Goal: Information Seeking & Learning: Understand process/instructions

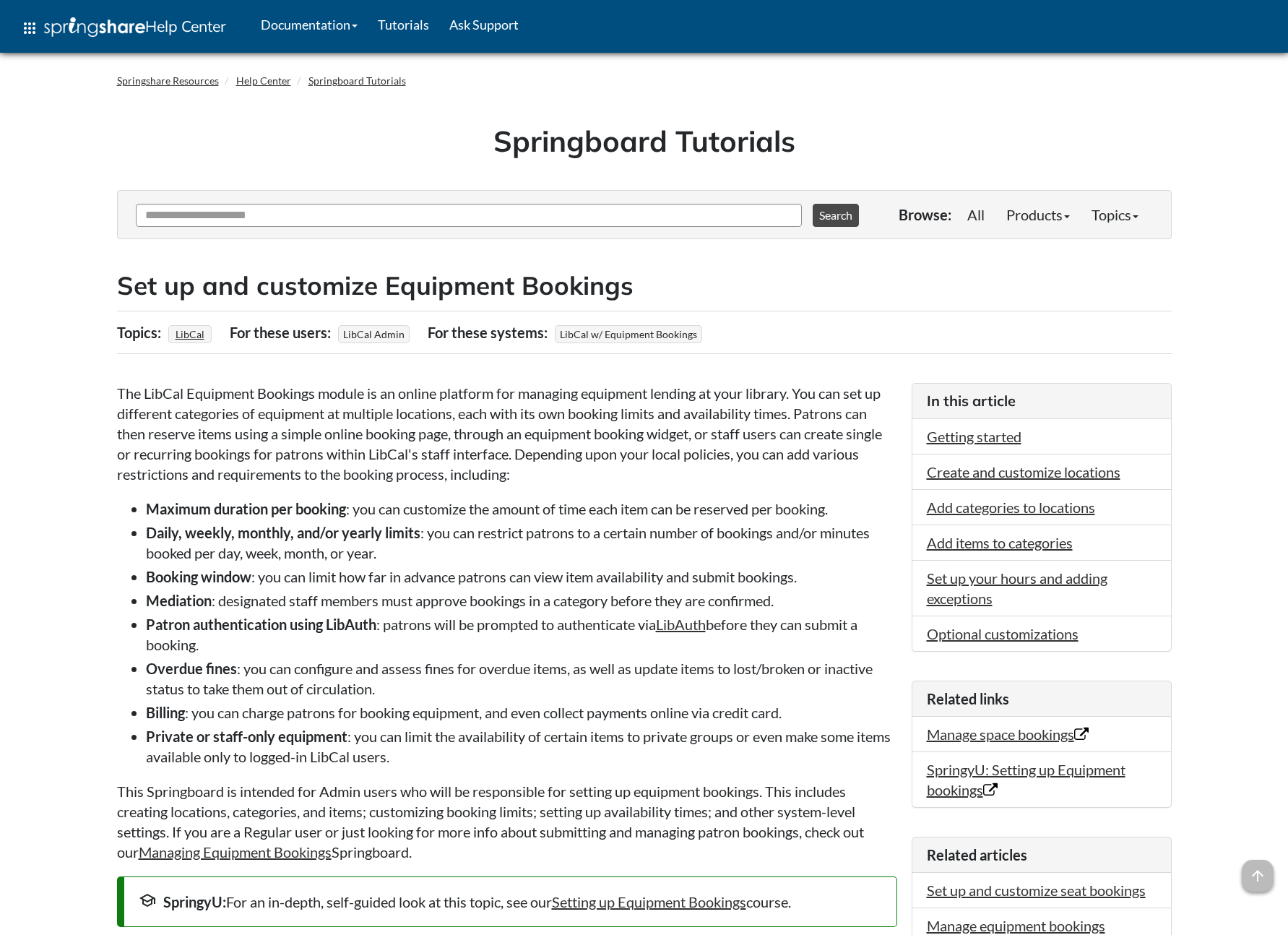
scroll to position [9940, 0]
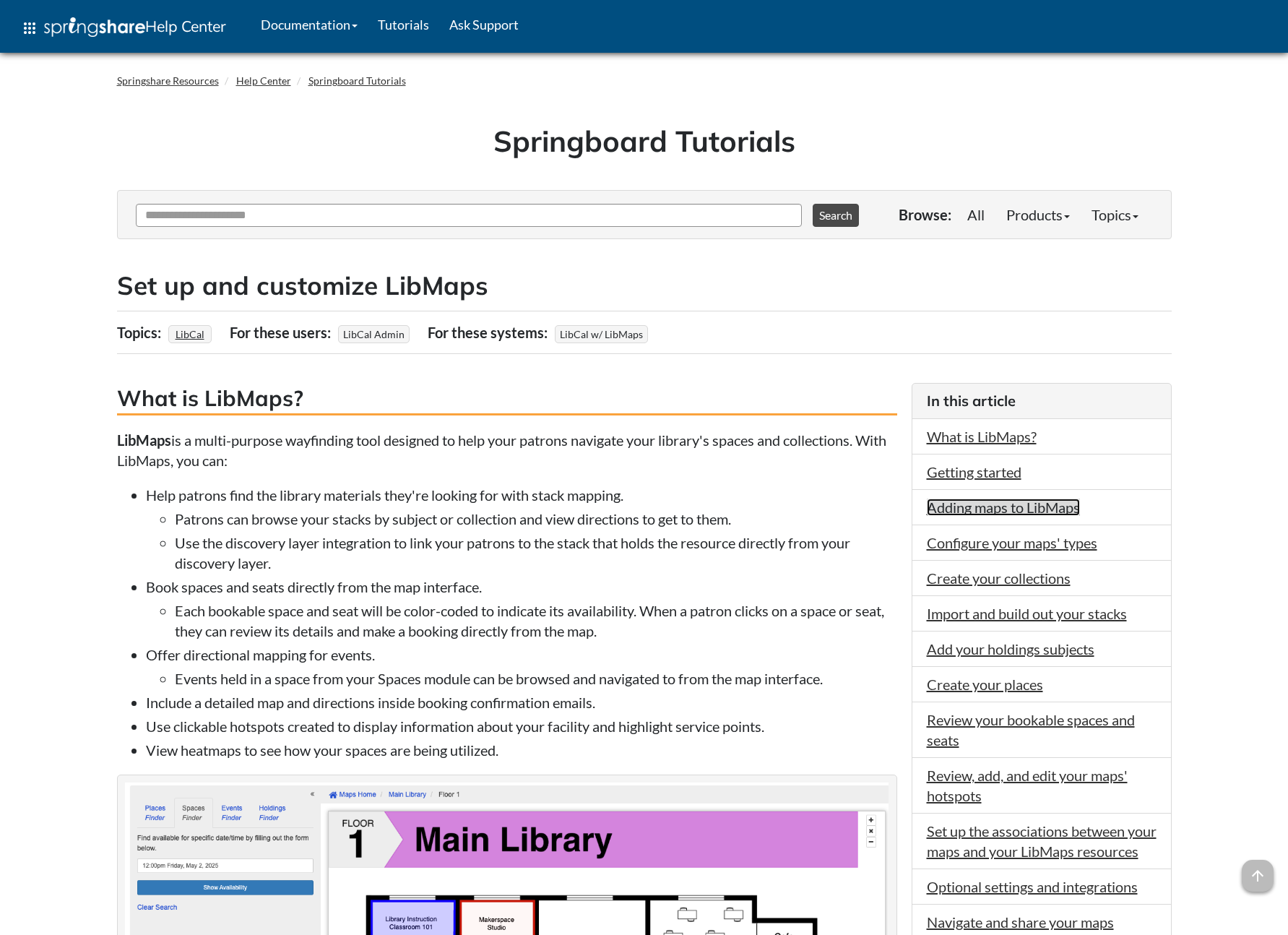
click at [986, 507] on link "Adding maps to LibMaps" at bounding box center [1004, 507] width 153 height 17
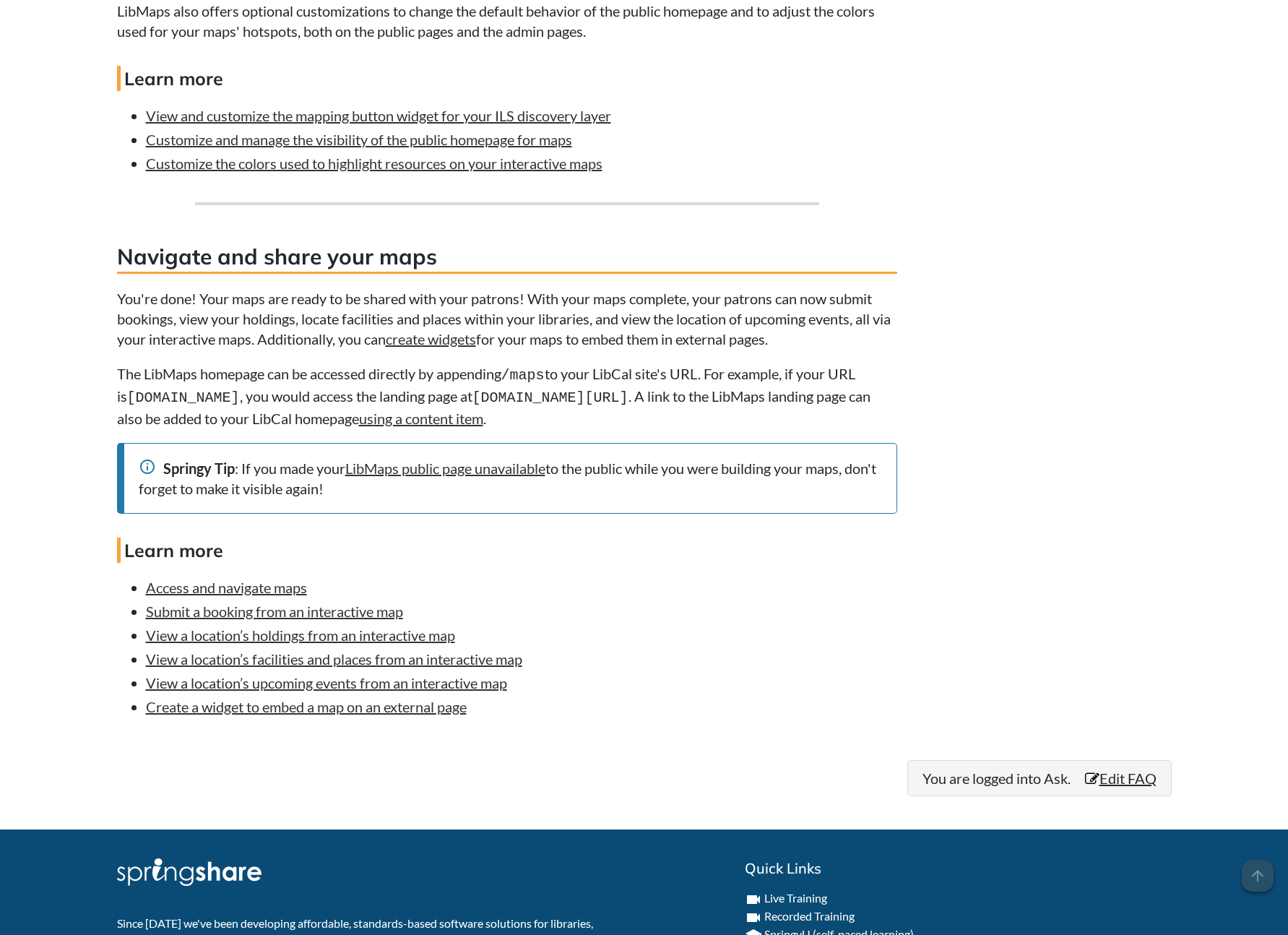
scroll to position [5501, 0]
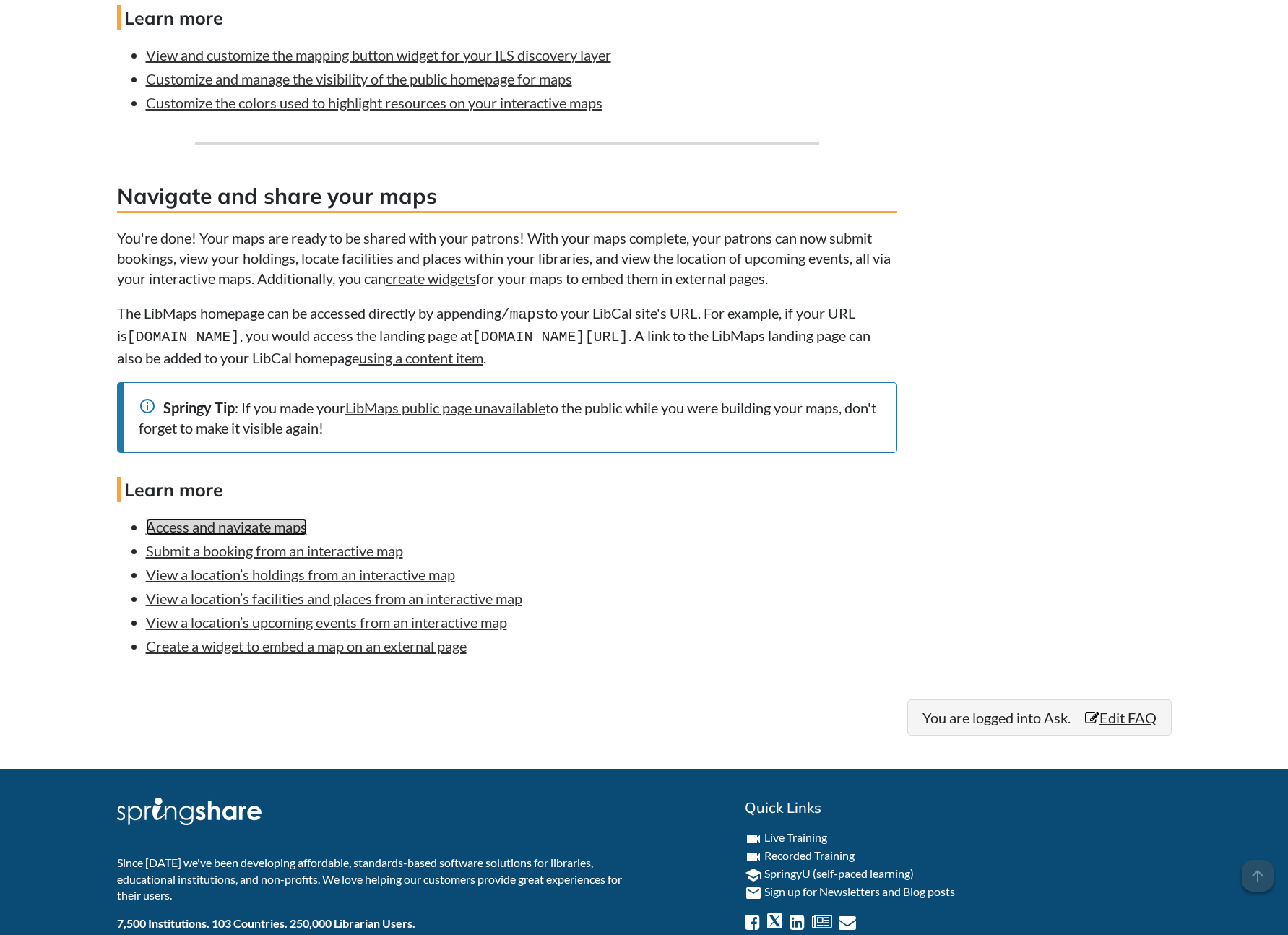
click at [237, 536] on link "Access and navigate maps" at bounding box center [226, 526] width 161 height 17
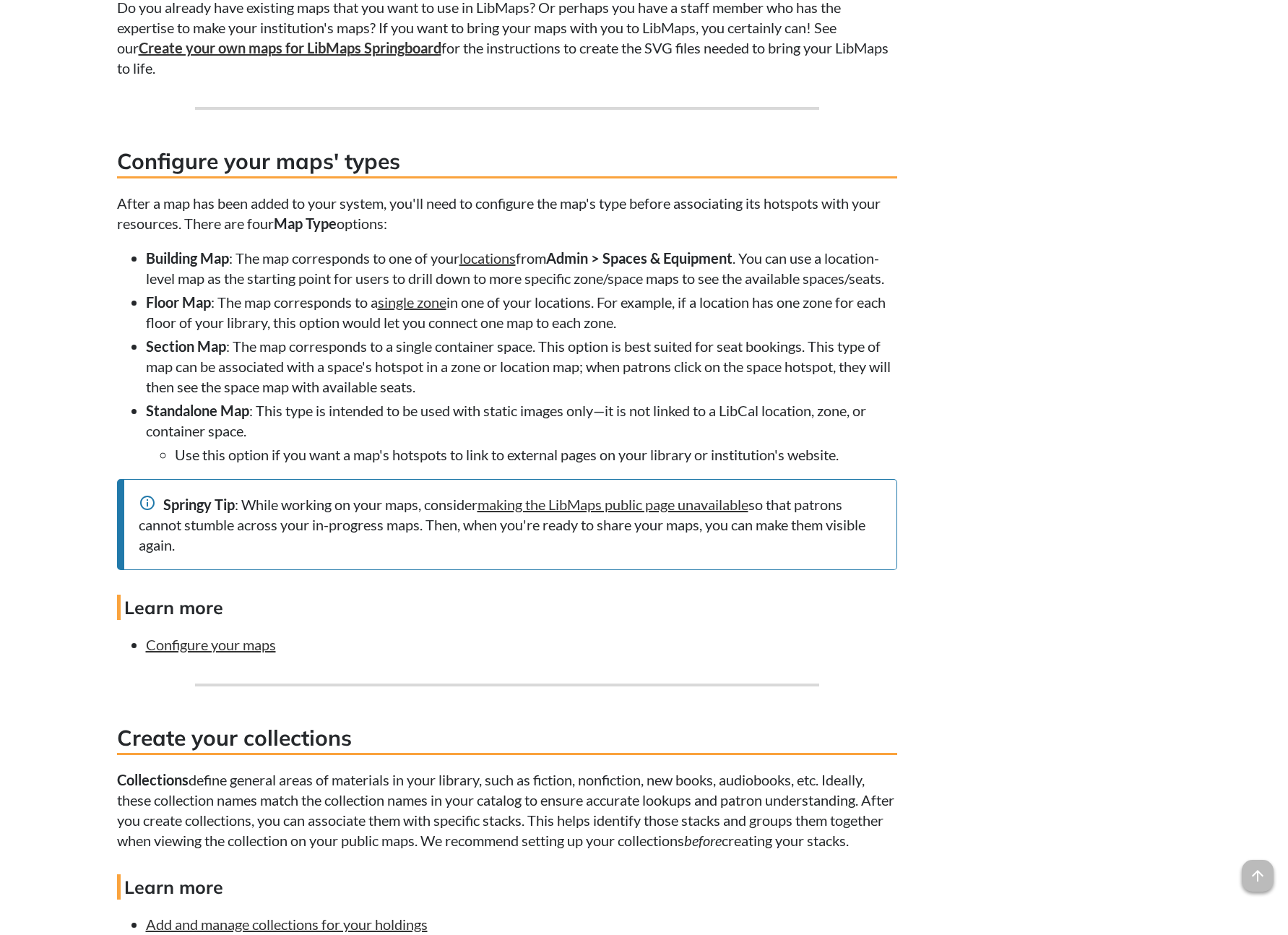
scroll to position [0, 0]
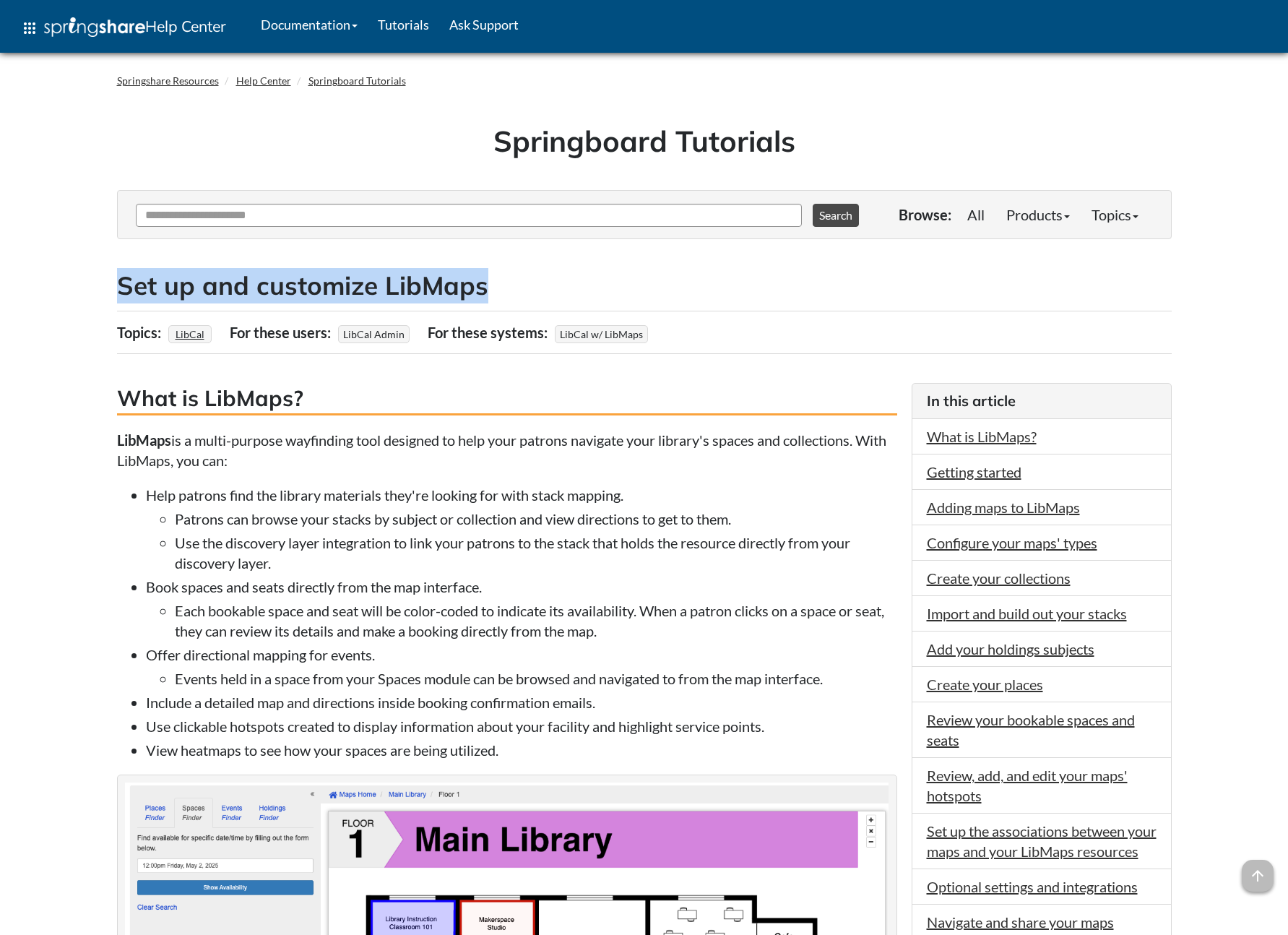
drag, startPoint x: 486, startPoint y: 292, endPoint x: 119, endPoint y: 290, distance: 367.0
click at [119, 290] on h2 "Set up and customize LibMaps" at bounding box center [644, 285] width 1055 height 35
copy h2 "Set up and customize LibMaps"
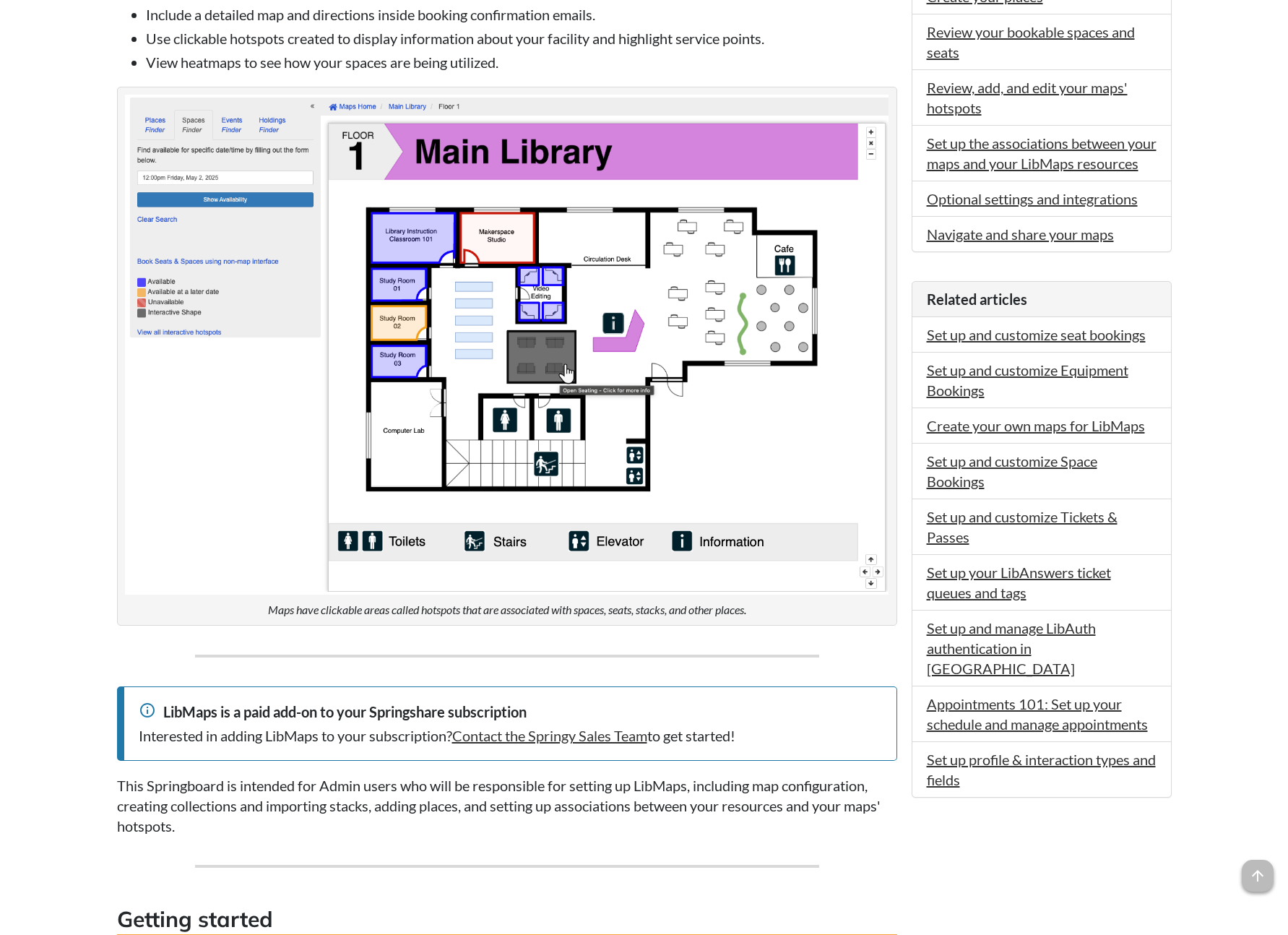
scroll to position [2147, 0]
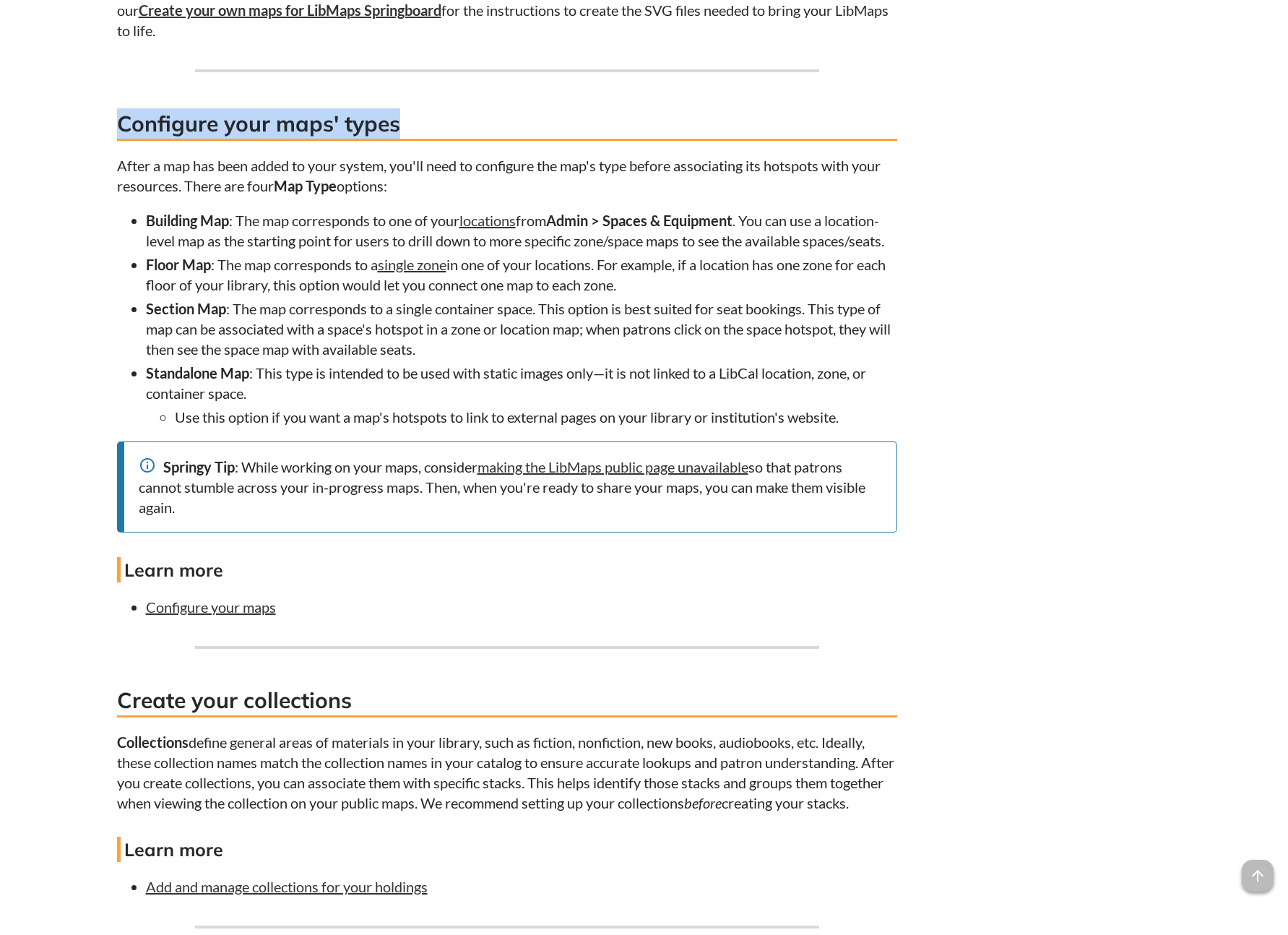
drag, startPoint x: 117, startPoint y: 120, endPoint x: 400, endPoint y: 117, distance: 283.0
click at [400, 117] on h3 "Configure your maps' types" at bounding box center [507, 124] width 780 height 32
copy h3 "Configure your maps' types"
drag, startPoint x: 402, startPoint y: 124, endPoint x: 106, endPoint y: 124, distance: 296.0
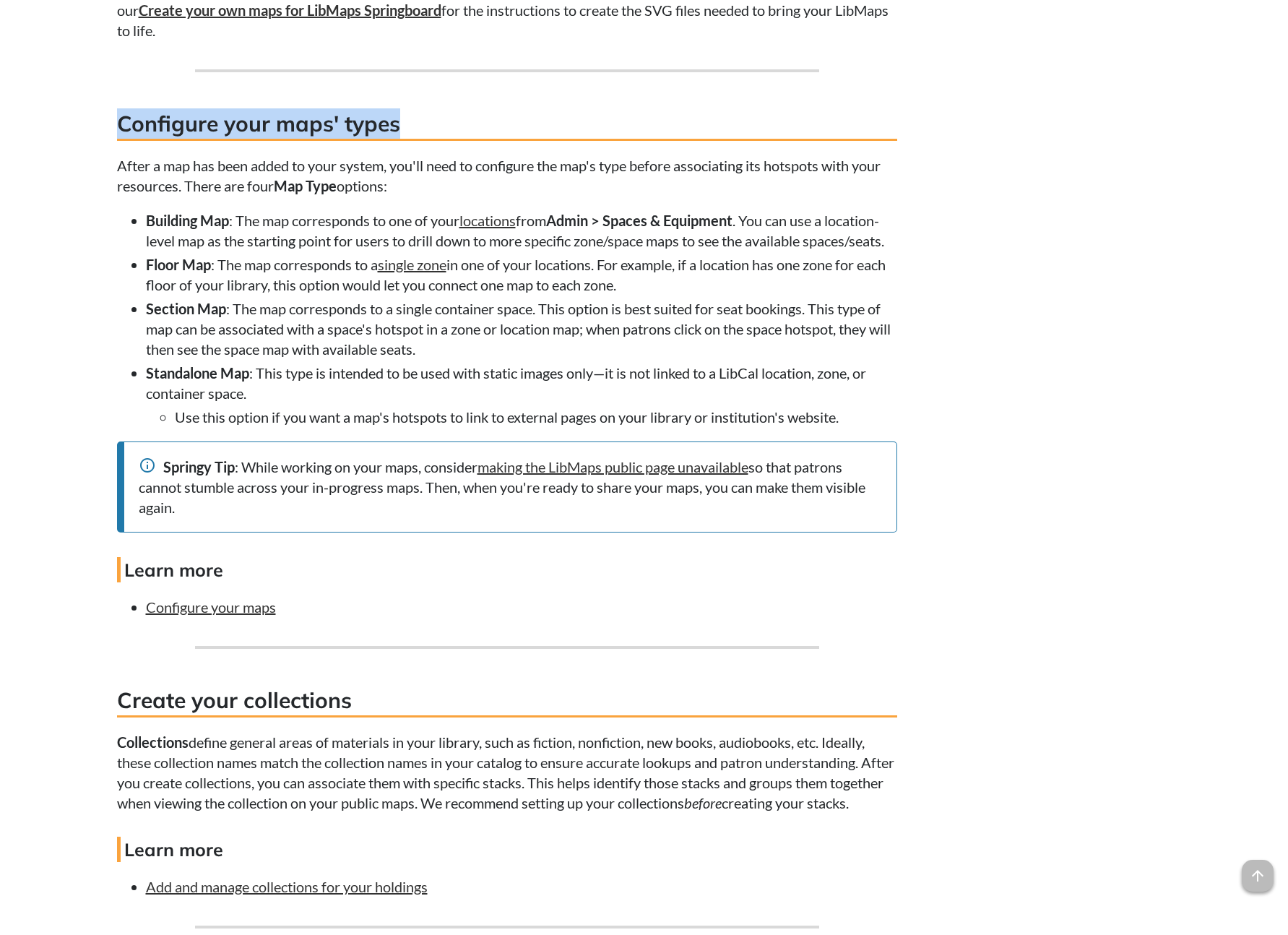
copy h3 "Configure your maps' types"
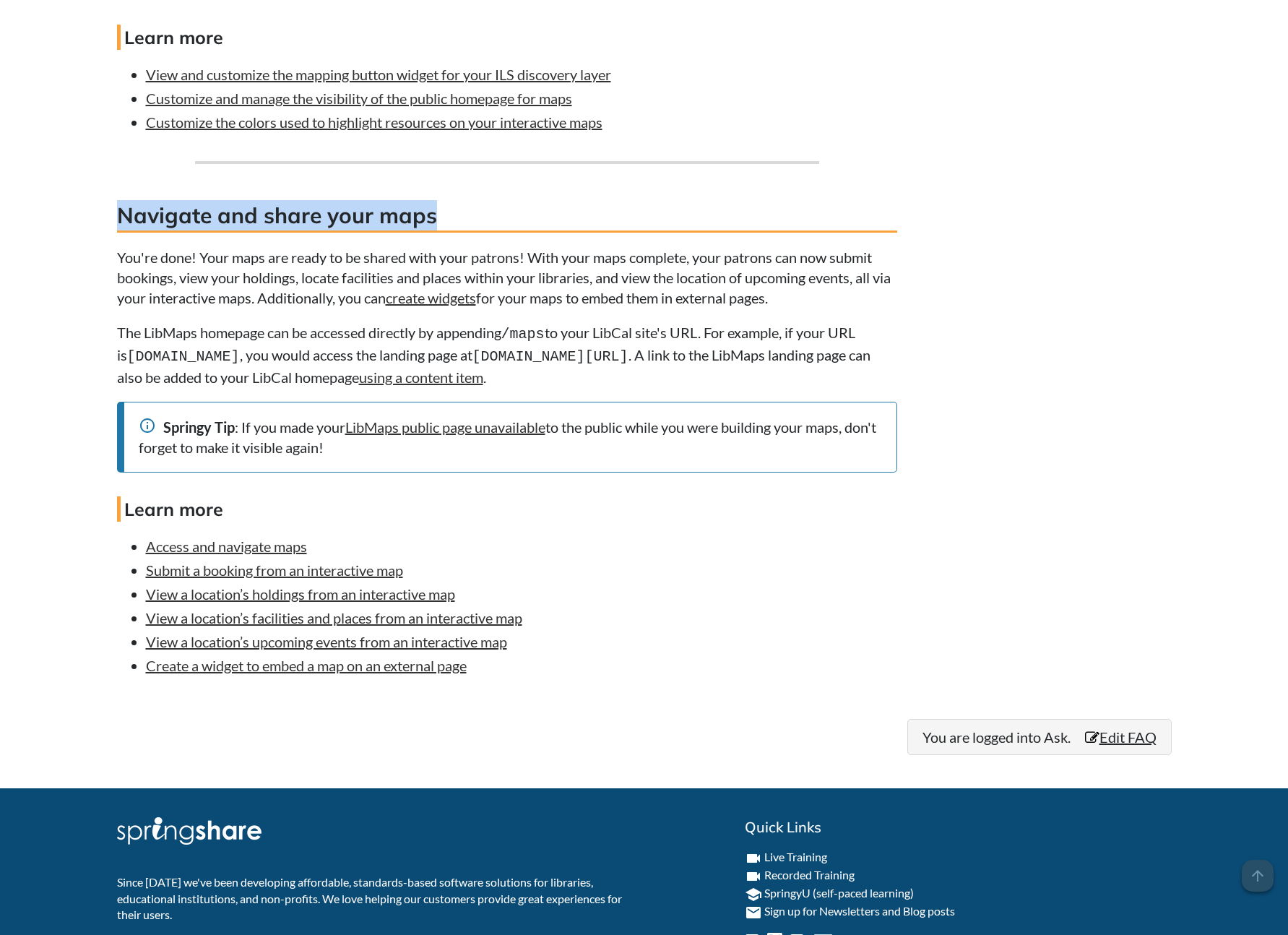
drag, startPoint x: 455, startPoint y: 253, endPoint x: 113, endPoint y: 245, distance: 342.1
click at [499, 436] on link "LibMaps public page unavailable" at bounding box center [445, 427] width 201 height 17
